Goal: Obtain resource: Obtain resource

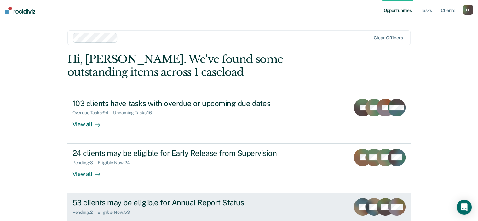
click at [150, 199] on div "53 clients may be eligible for Annual Report Status" at bounding box center [182, 202] width 221 height 9
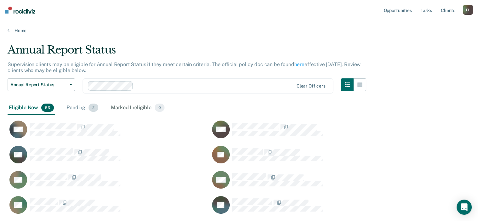
click at [89, 109] on span "2" at bounding box center [94, 108] width 10 height 8
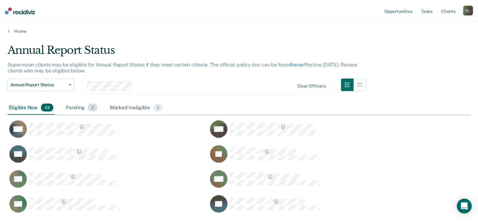
scroll to position [5, 5]
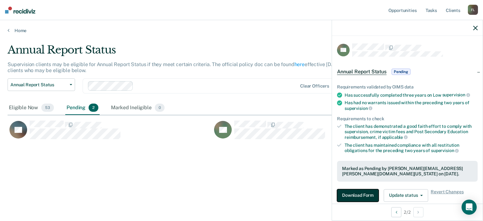
click at [363, 193] on button "Download Form" at bounding box center [358, 195] width 42 height 13
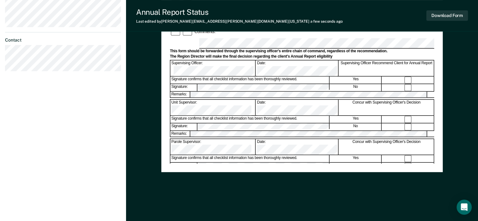
scroll to position [247, 0]
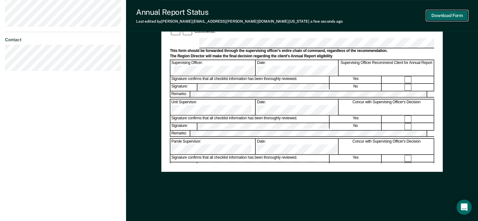
click at [446, 12] on button "Download Form" at bounding box center [447, 15] width 42 height 10
